Goal: Check status: Check status

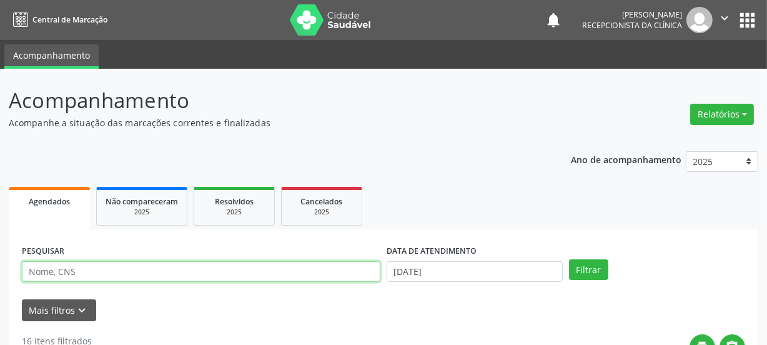
click at [119, 266] on input "text" at bounding box center [201, 271] width 358 height 21
paste input "704605626269527"
type input "704605626269527"
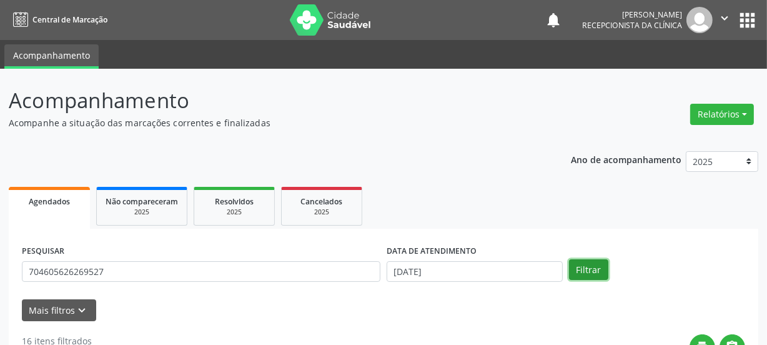
click at [588, 277] on button "Filtrar" at bounding box center [588, 269] width 39 height 21
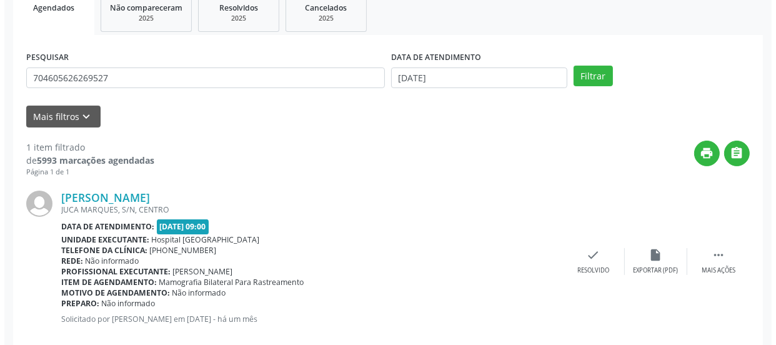
scroll to position [216, 0]
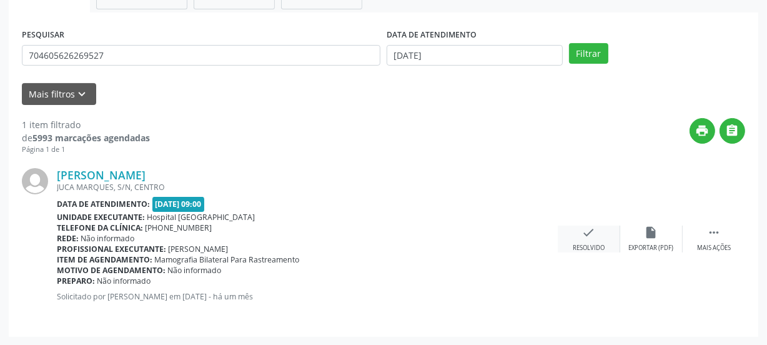
click at [586, 229] on icon "check" at bounding box center [589, 232] width 14 height 14
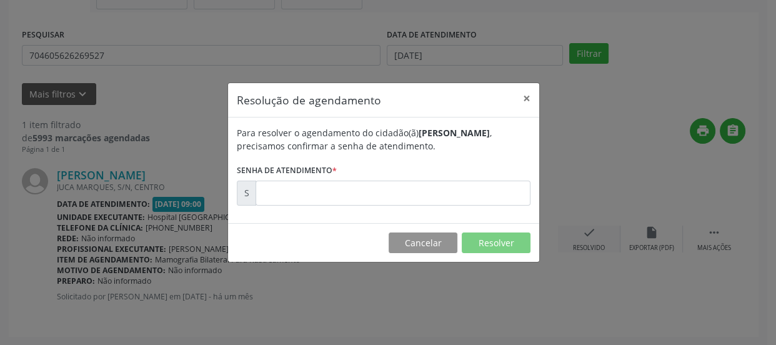
click at [586, 229] on div "Resolução de agendamento × Para resolver o agendamento do cidadão(ã) [PERSON_NA…" at bounding box center [388, 172] width 776 height 345
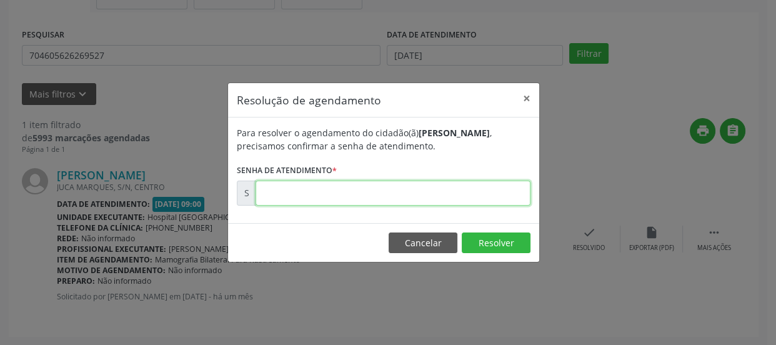
click at [423, 195] on input "text" at bounding box center [392, 192] width 275 height 25
type input "00174719"
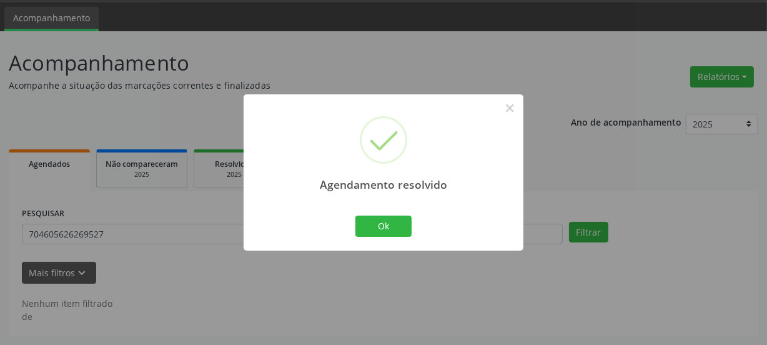
scroll to position [37, 0]
click at [396, 227] on button "Ok" at bounding box center [383, 225] width 56 height 21
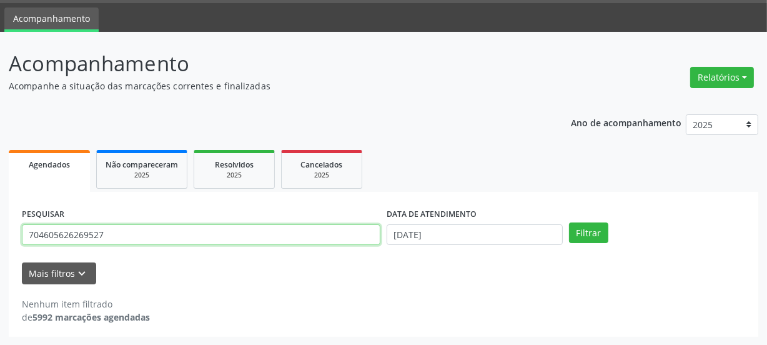
drag, startPoint x: 131, startPoint y: 234, endPoint x: 0, endPoint y: 242, distance: 131.4
click at [0, 242] on div "Acompanhamento Acompanhe a situação das marcações correntes e finalizadas Relat…" at bounding box center [383, 188] width 767 height 313
paste input "2501308126235"
type input "702501308126235"
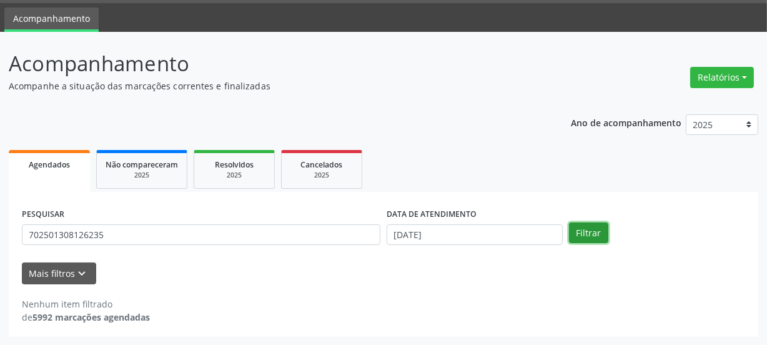
click at [580, 237] on button "Filtrar" at bounding box center [588, 232] width 39 height 21
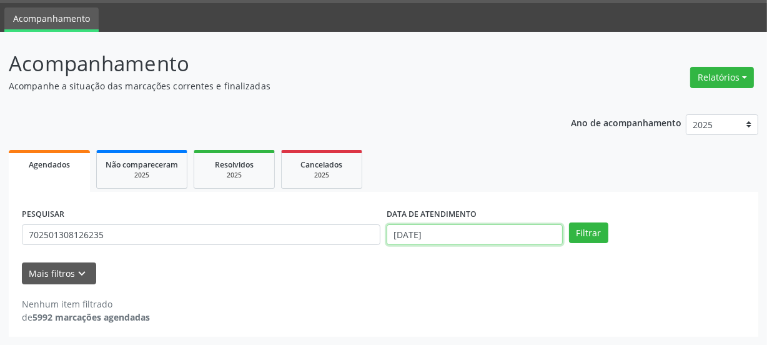
click at [443, 230] on input "[DATE]" at bounding box center [475, 234] width 176 height 21
select select "8"
drag, startPoint x: 350, startPoint y: 230, endPoint x: 343, endPoint y: 231, distance: 6.3
click at [345, 231] on div "PESQUISAR 702501308126235" at bounding box center [201, 229] width 365 height 49
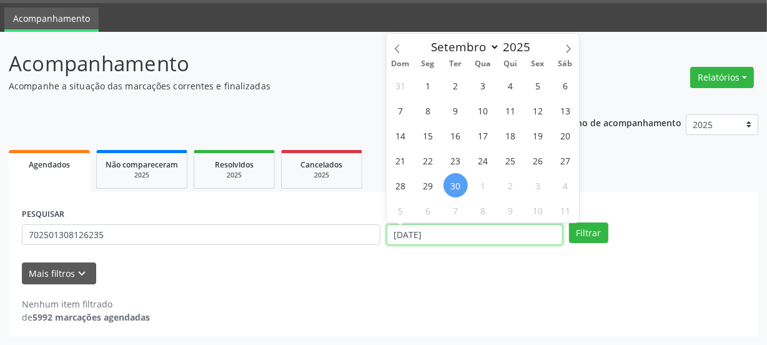
drag, startPoint x: 445, startPoint y: 232, endPoint x: 435, endPoint y: 233, distance: 10.6
click at [435, 233] on input "[DATE]" at bounding box center [475, 234] width 176 height 21
click at [440, 232] on input "[DATE]" at bounding box center [475, 234] width 176 height 21
drag, startPoint x: 440, startPoint y: 232, endPoint x: 418, endPoint y: 232, distance: 21.9
click at [426, 232] on input "[DATE]" at bounding box center [475, 234] width 176 height 21
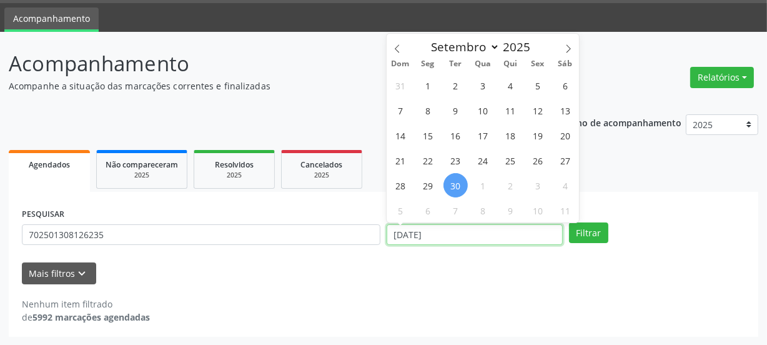
drag, startPoint x: 418, startPoint y: 232, endPoint x: 407, endPoint y: 232, distance: 11.2
click at [410, 232] on input "[DATE]" at bounding box center [475, 234] width 176 height 21
click at [386, 232] on div "DATA DE ATENDIMENTO [DATE]" at bounding box center [474, 229] width 182 height 49
click at [448, 232] on input "[DATE]" at bounding box center [475, 234] width 176 height 21
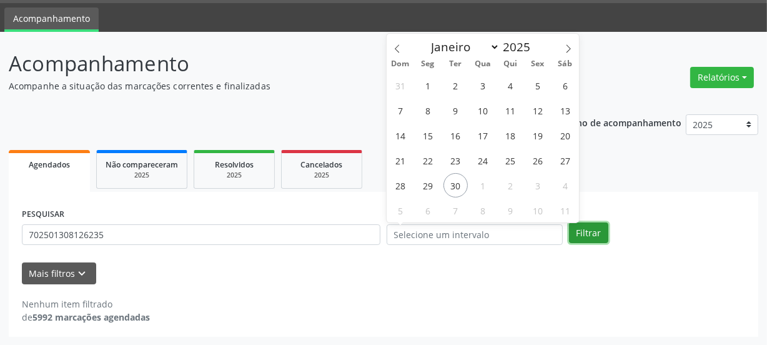
click at [582, 232] on button "Filtrar" at bounding box center [588, 232] width 39 height 21
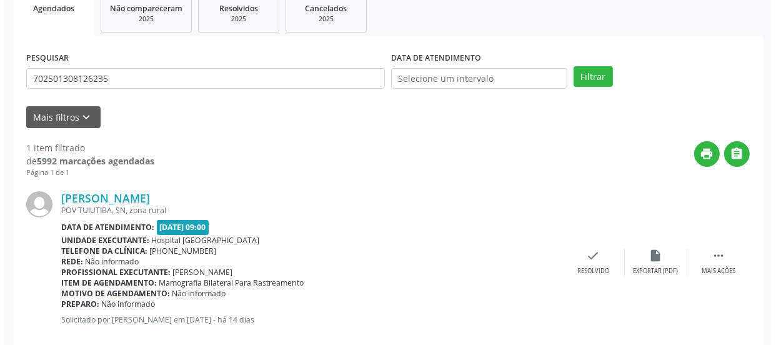
scroll to position [216, 0]
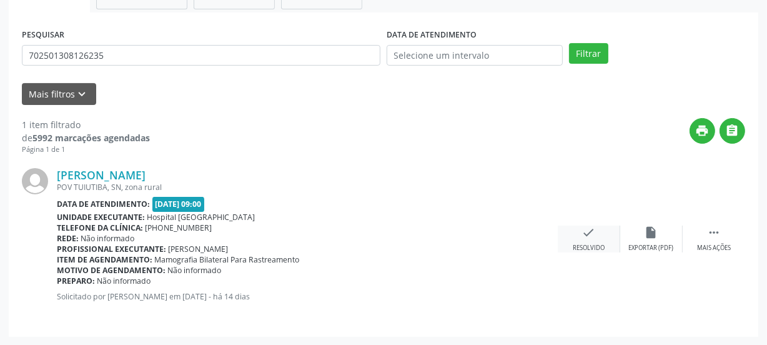
click at [580, 235] on div "check Resolvido" at bounding box center [589, 238] width 62 height 27
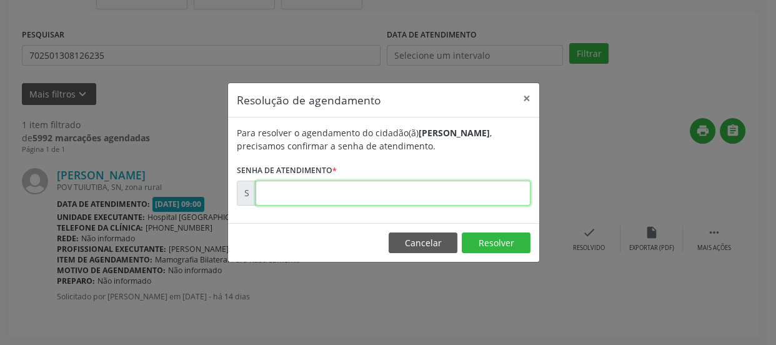
click at [436, 197] on input "text" at bounding box center [392, 192] width 275 height 25
type input "00177118"
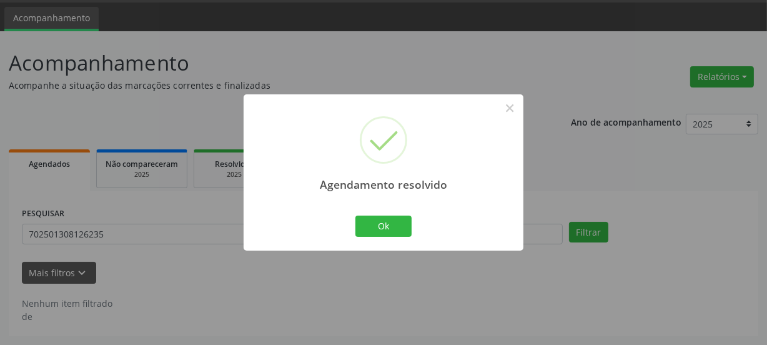
scroll to position [37, 0]
click at [388, 227] on button "Ok" at bounding box center [383, 225] width 56 height 21
